Goal: Find contact information: Find contact information

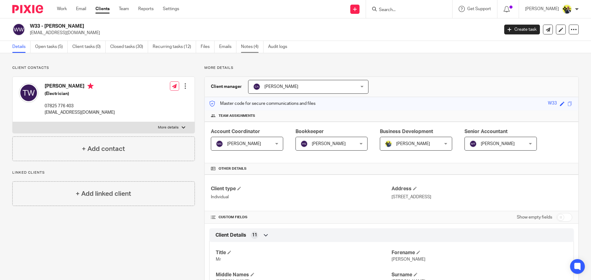
click at [252, 47] on link "Notes (4)" at bounding box center [252, 47] width 22 height 12
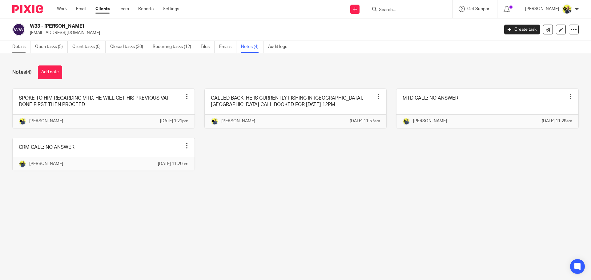
click at [16, 46] on link "Details" at bounding box center [21, 47] width 18 height 12
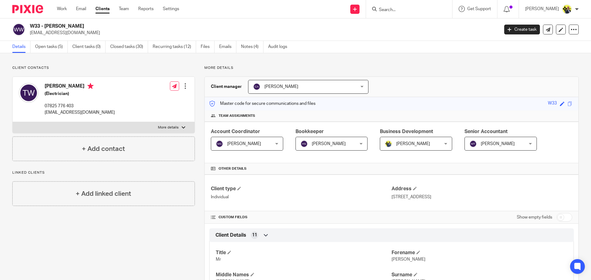
drag, startPoint x: 89, startPoint y: 26, endPoint x: 32, endPoint y: 27, distance: 56.9
click at [32, 27] on h2 "W33 - [PERSON_NAME]" at bounding box center [216, 26] width 372 height 6
copy h2 "W33 - [PERSON_NAME]"
drag, startPoint x: 116, startPoint y: 113, endPoint x: 45, endPoint y: 112, distance: 70.5
click at [45, 112] on div "Thomas Watts (Electrician) 07825 776 403 thomas355watts@btinternet.com Edit con…" at bounding box center [104, 99] width 182 height 45
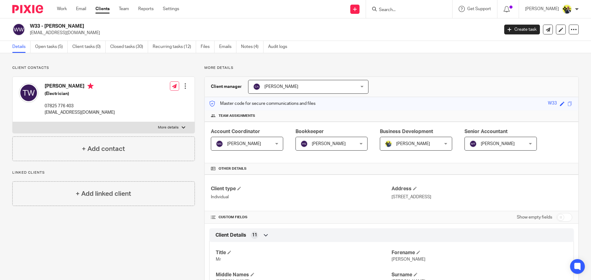
copy p "[EMAIL_ADDRESS][DOMAIN_NAME]"
drag, startPoint x: 79, startPoint y: 106, endPoint x: 43, endPoint y: 105, distance: 35.4
click at [43, 105] on div "Thomas Watts (Electrician) 07825 776 403 thomas355watts@btinternet.com" at bounding box center [67, 99] width 96 height 39
copy p "07825 776 403"
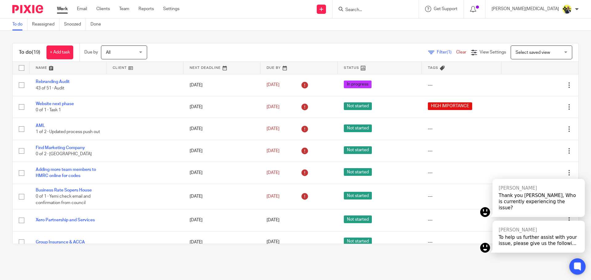
click at [575, 266] on icon at bounding box center [577, 266] width 5 height 5
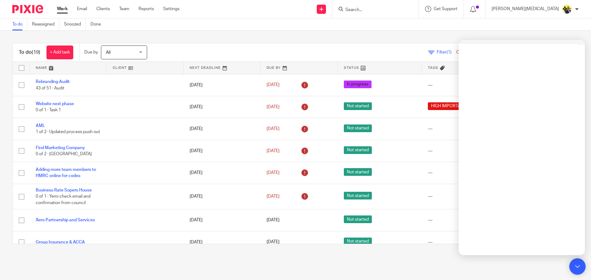
click at [575, 266] on icon at bounding box center [577, 266] width 5 height 3
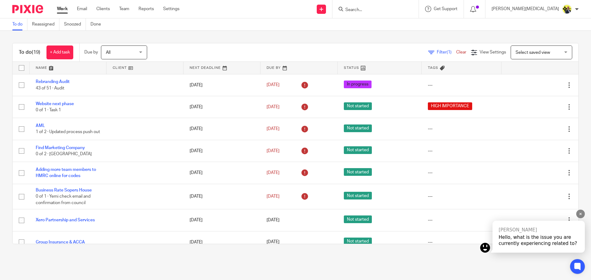
click at [579, 215] on icon at bounding box center [580, 214] width 4 height 4
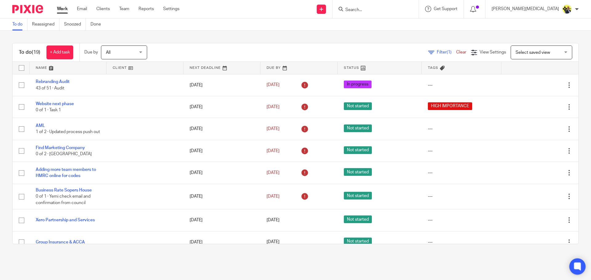
click at [576, 271] on icon at bounding box center [577, 267] width 10 height 10
click at [456, 52] on link "Clear" at bounding box center [461, 52] width 10 height 4
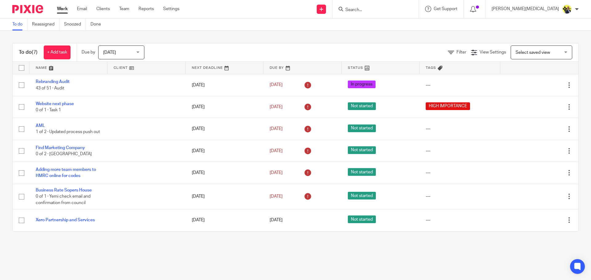
click at [140, 51] on div "Today Today" at bounding box center [121, 53] width 46 height 14
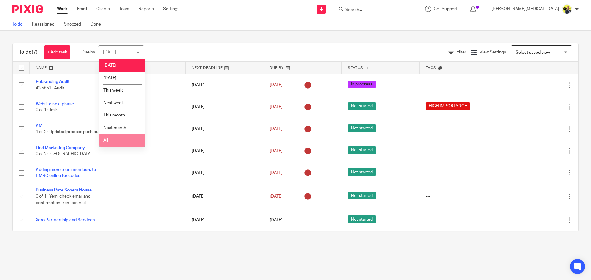
click at [122, 138] on li "All" at bounding box center [122, 140] width 46 height 13
